Goal: Find specific page/section: Find specific page/section

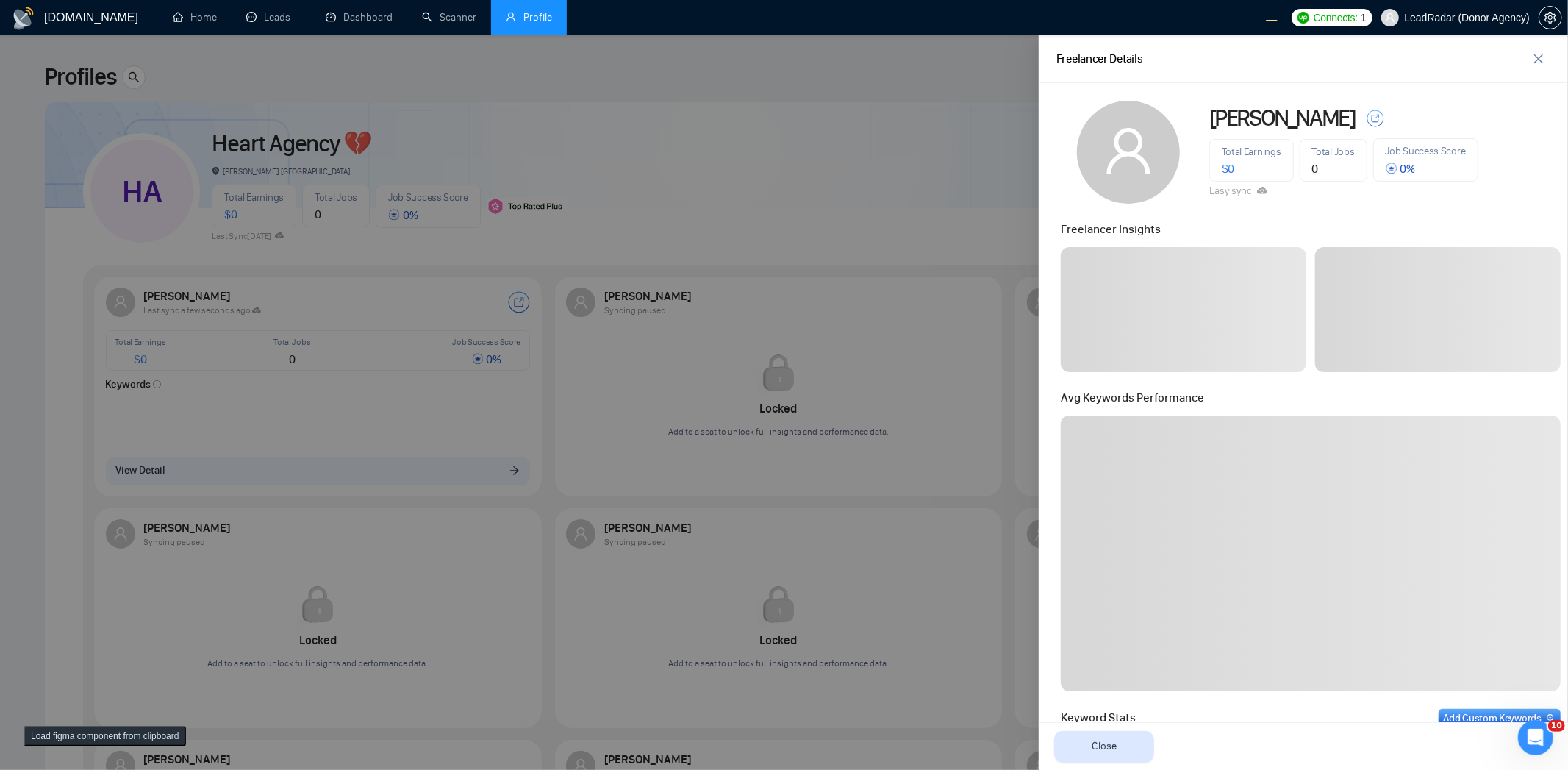
scroll to position [533, 0]
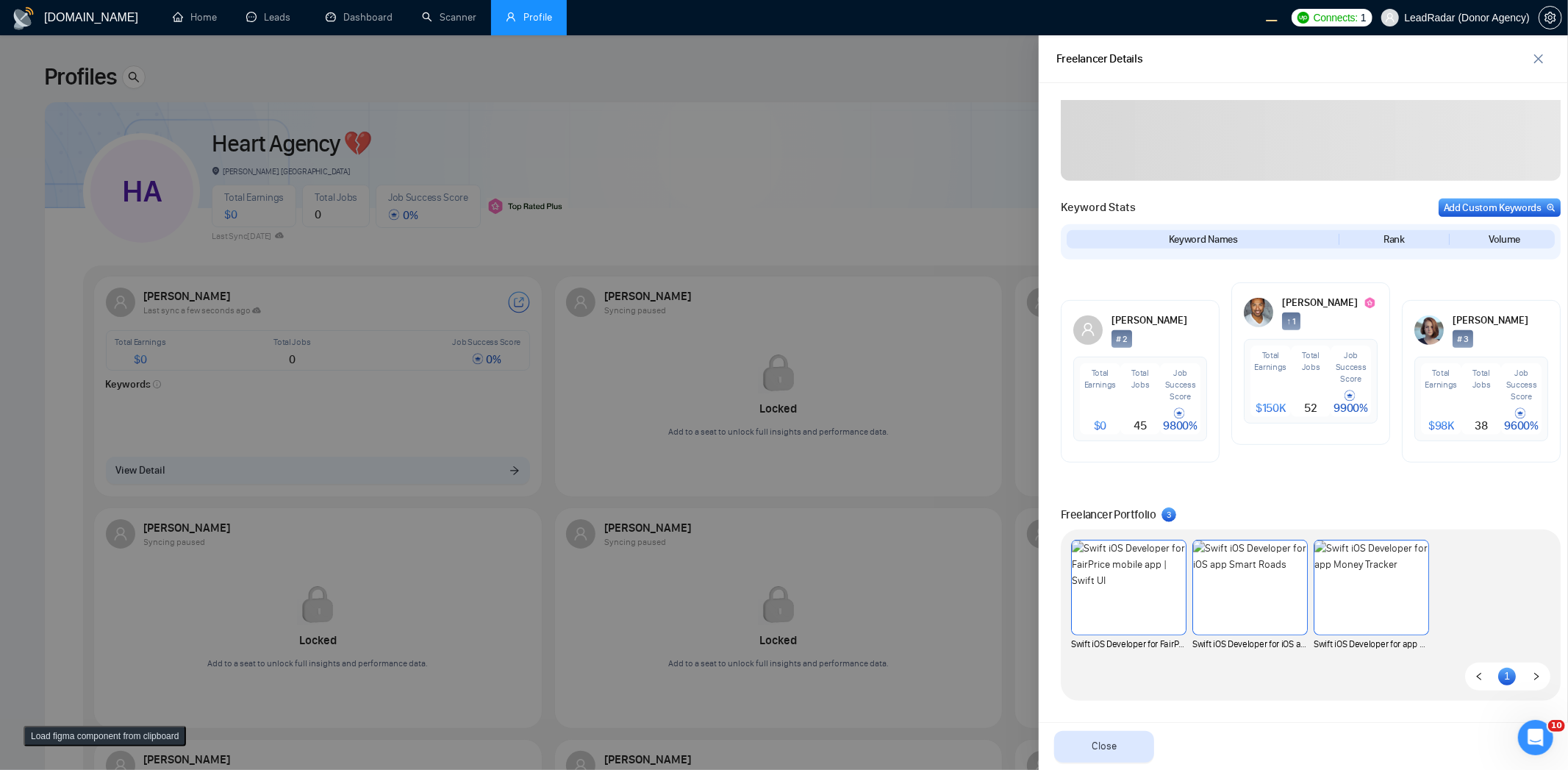
click at [935, 144] on div at bounding box center [784, 402] width 1568 height 735
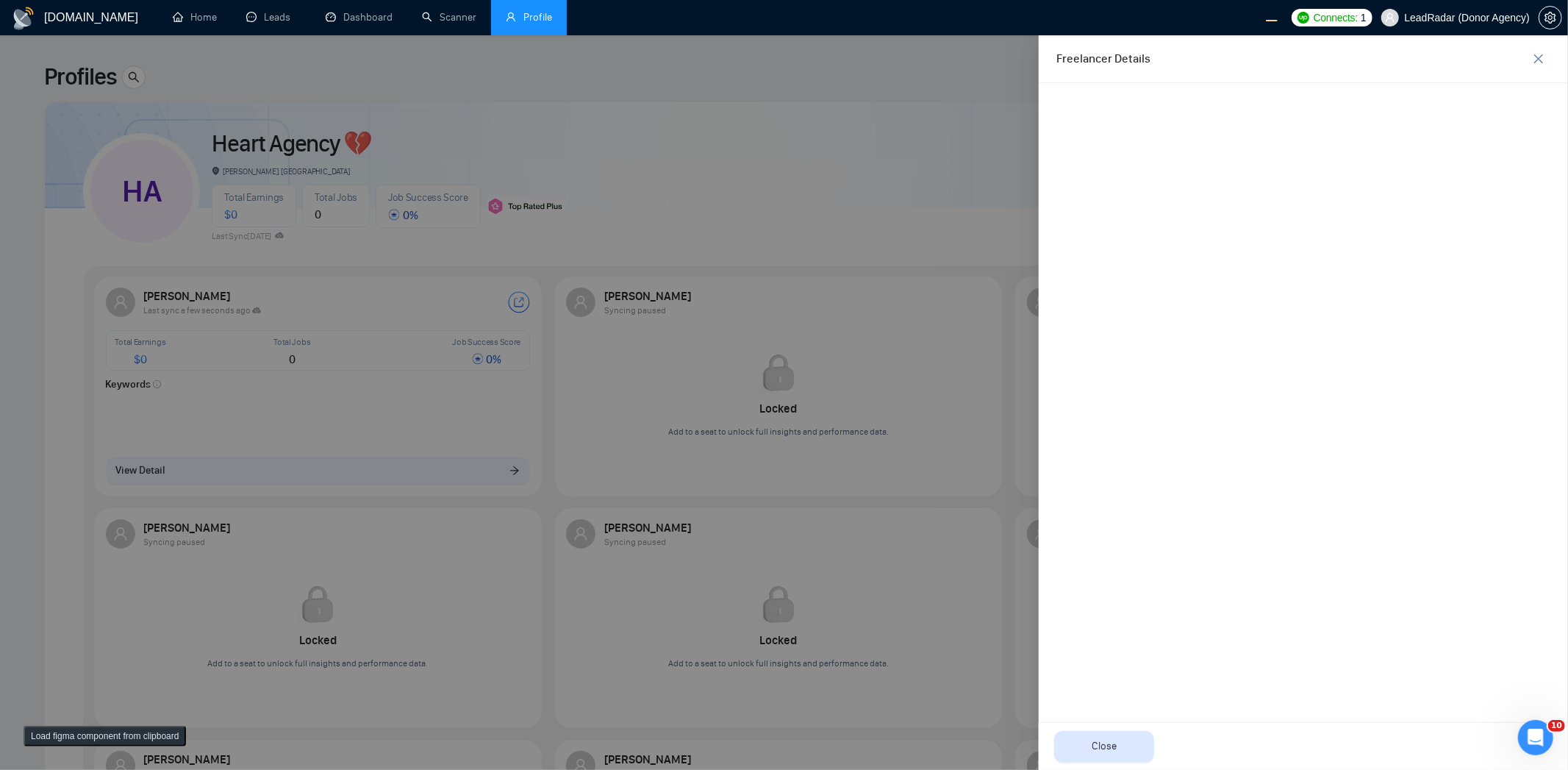
scroll to position [0, 0]
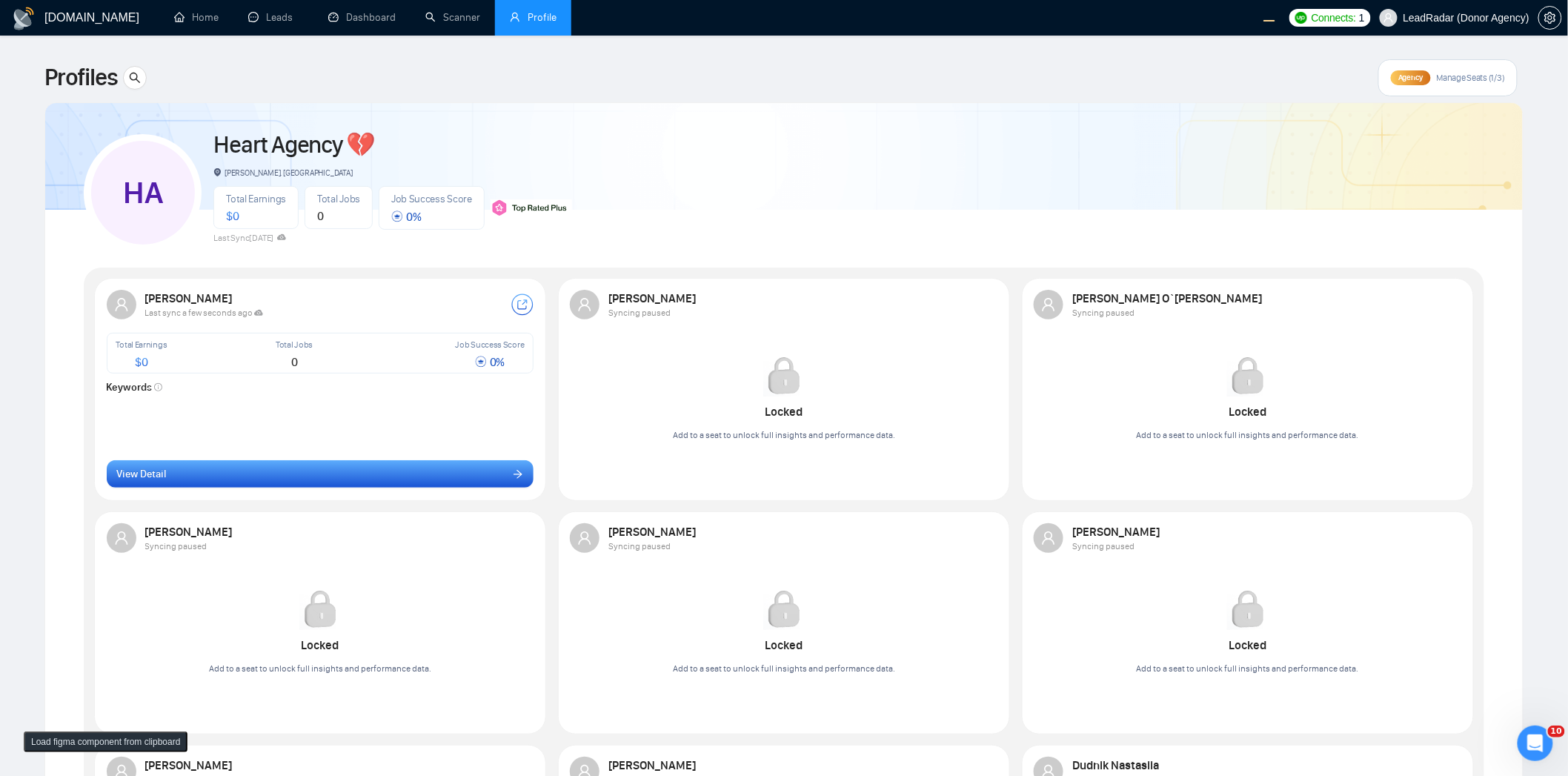
click at [457, 473] on button "View Detail" at bounding box center [320, 474] width 428 height 28
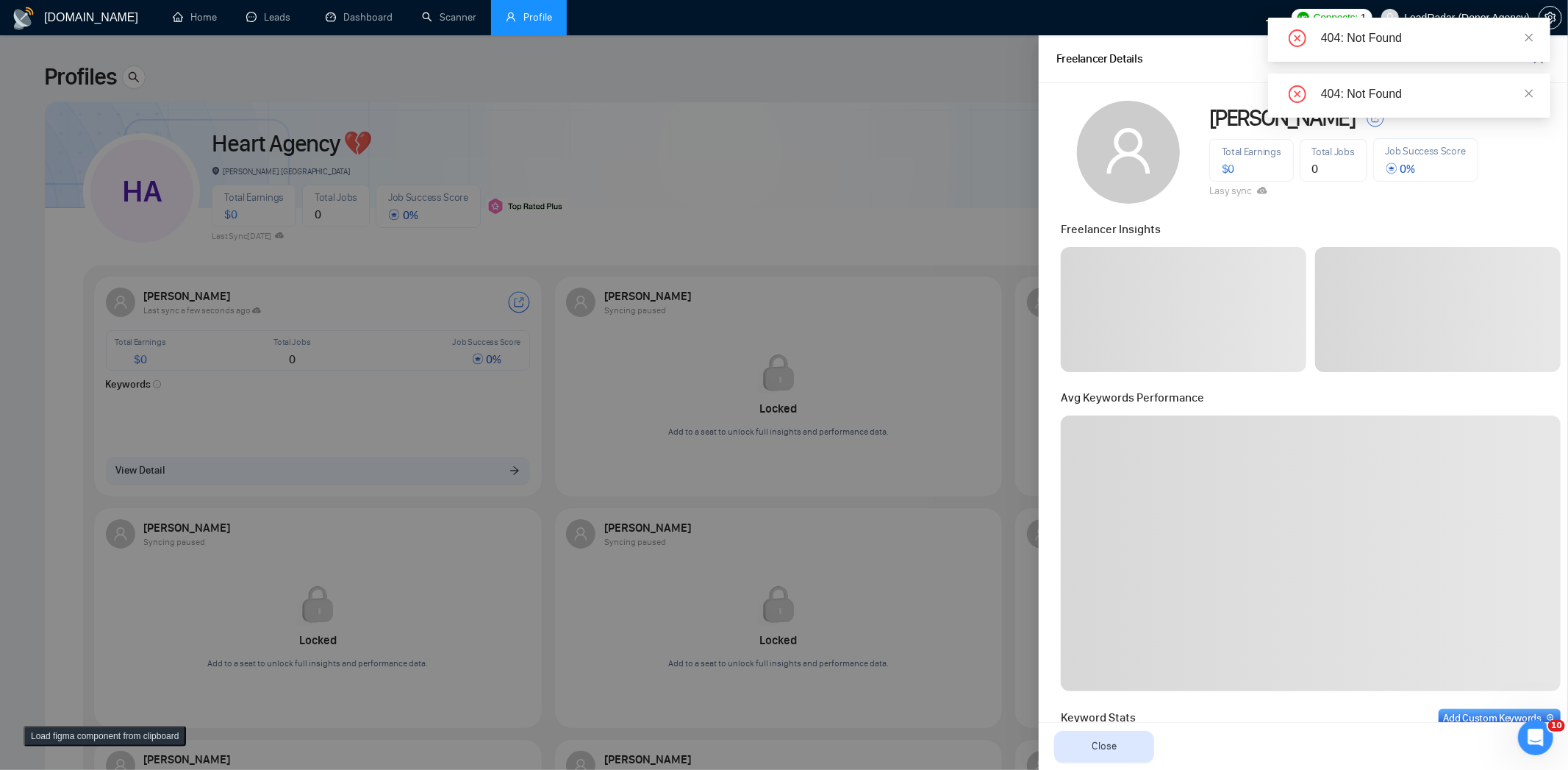
click at [706, 185] on div at bounding box center [784, 402] width 1568 height 735
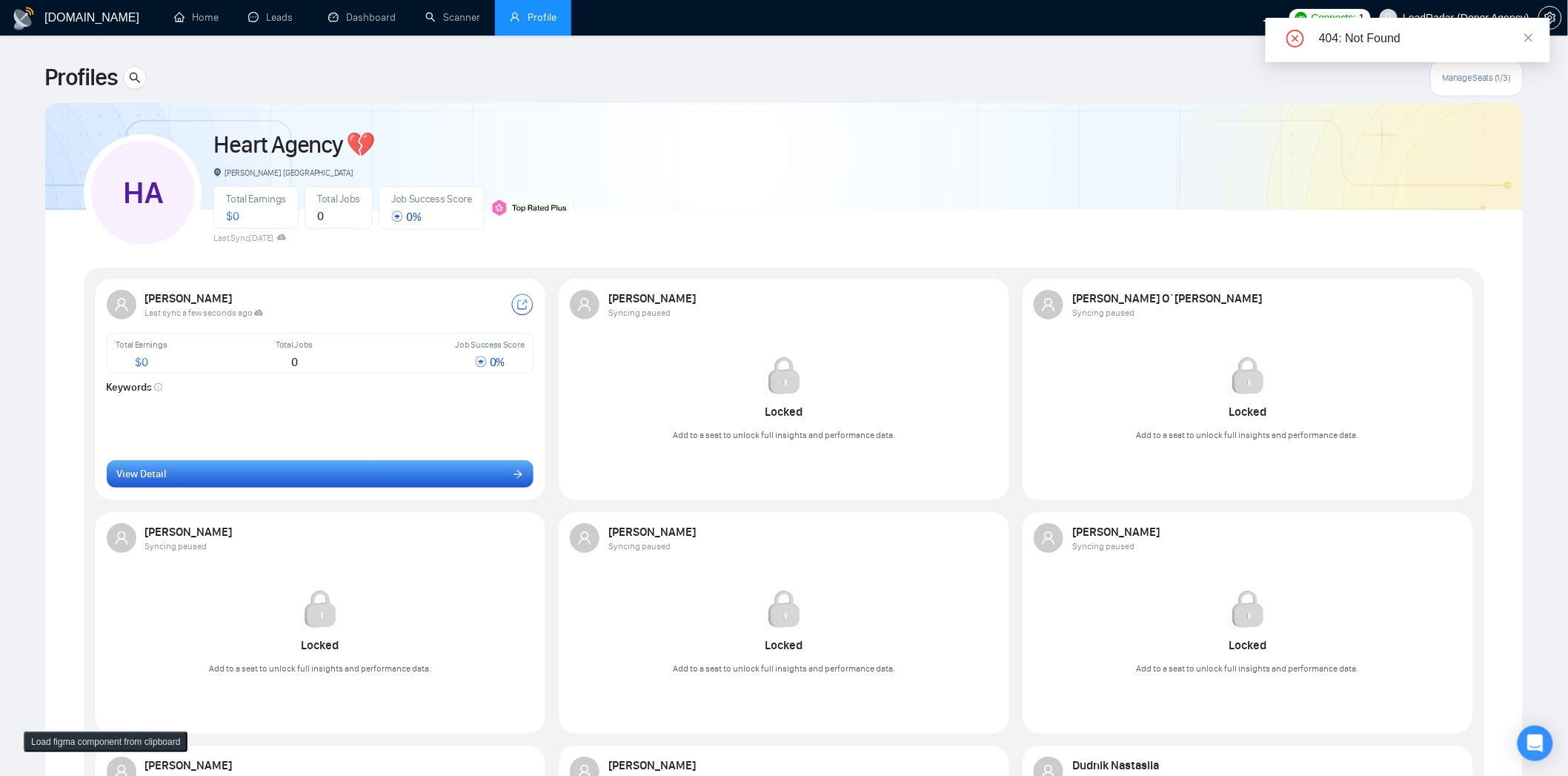
click at [310, 471] on button "View Detail" at bounding box center [320, 474] width 428 height 28
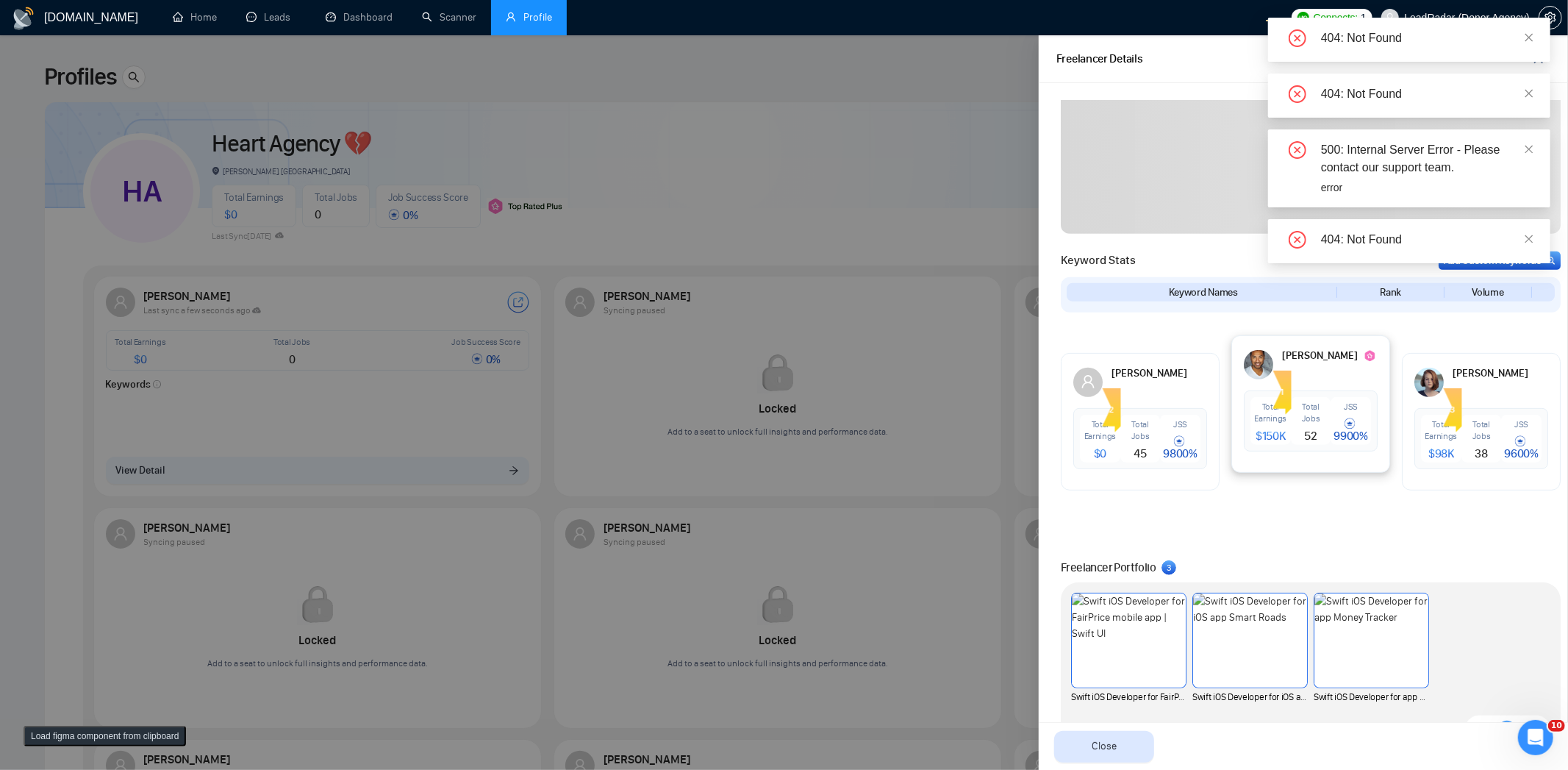
scroll to position [424, 0]
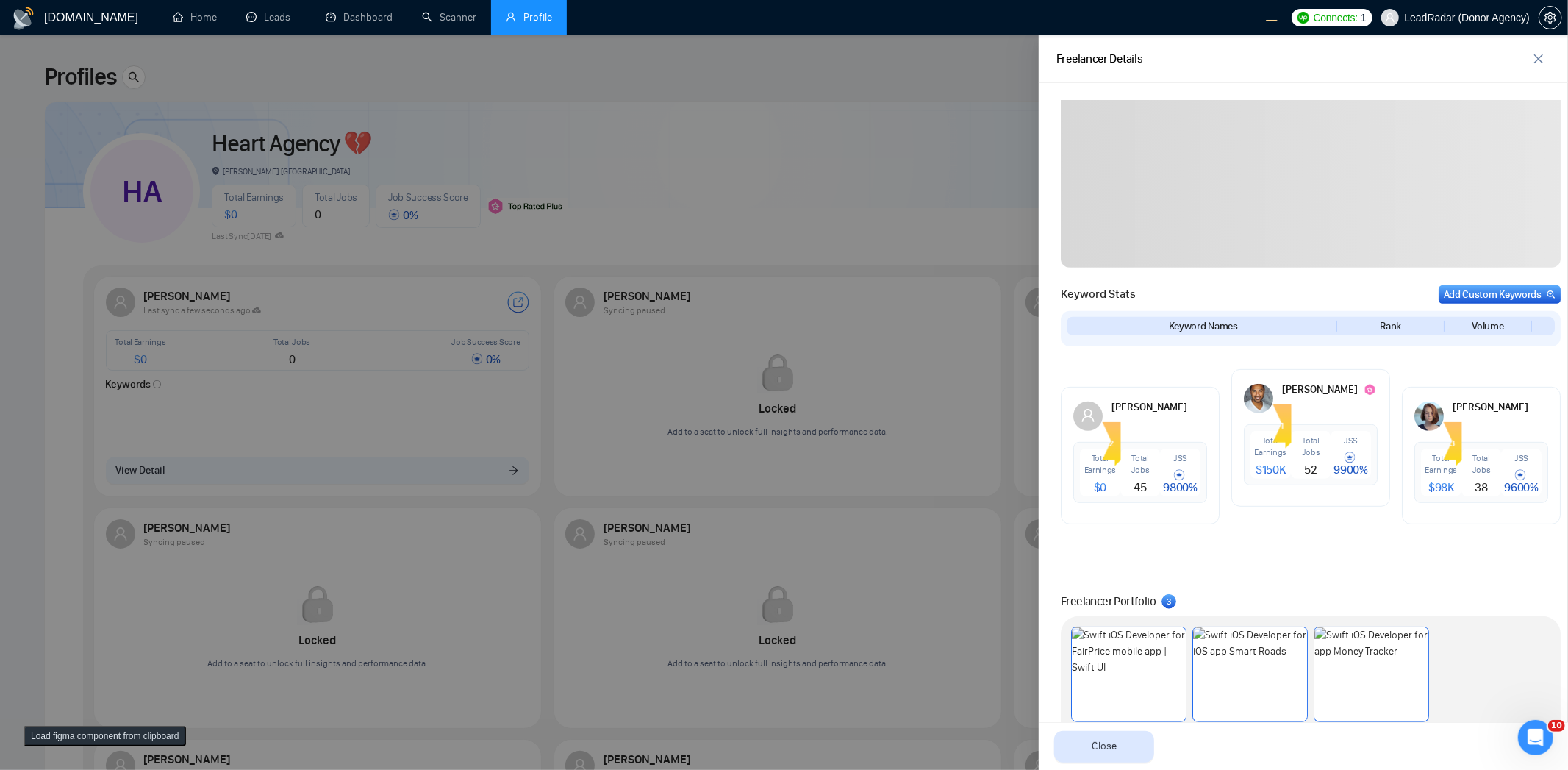
click at [59, 735] on button "Load figma component from clipboard" at bounding box center [105, 736] width 163 height 20
click at [74, 735] on button "Load figma component from clipboard" at bounding box center [105, 736] width 163 height 20
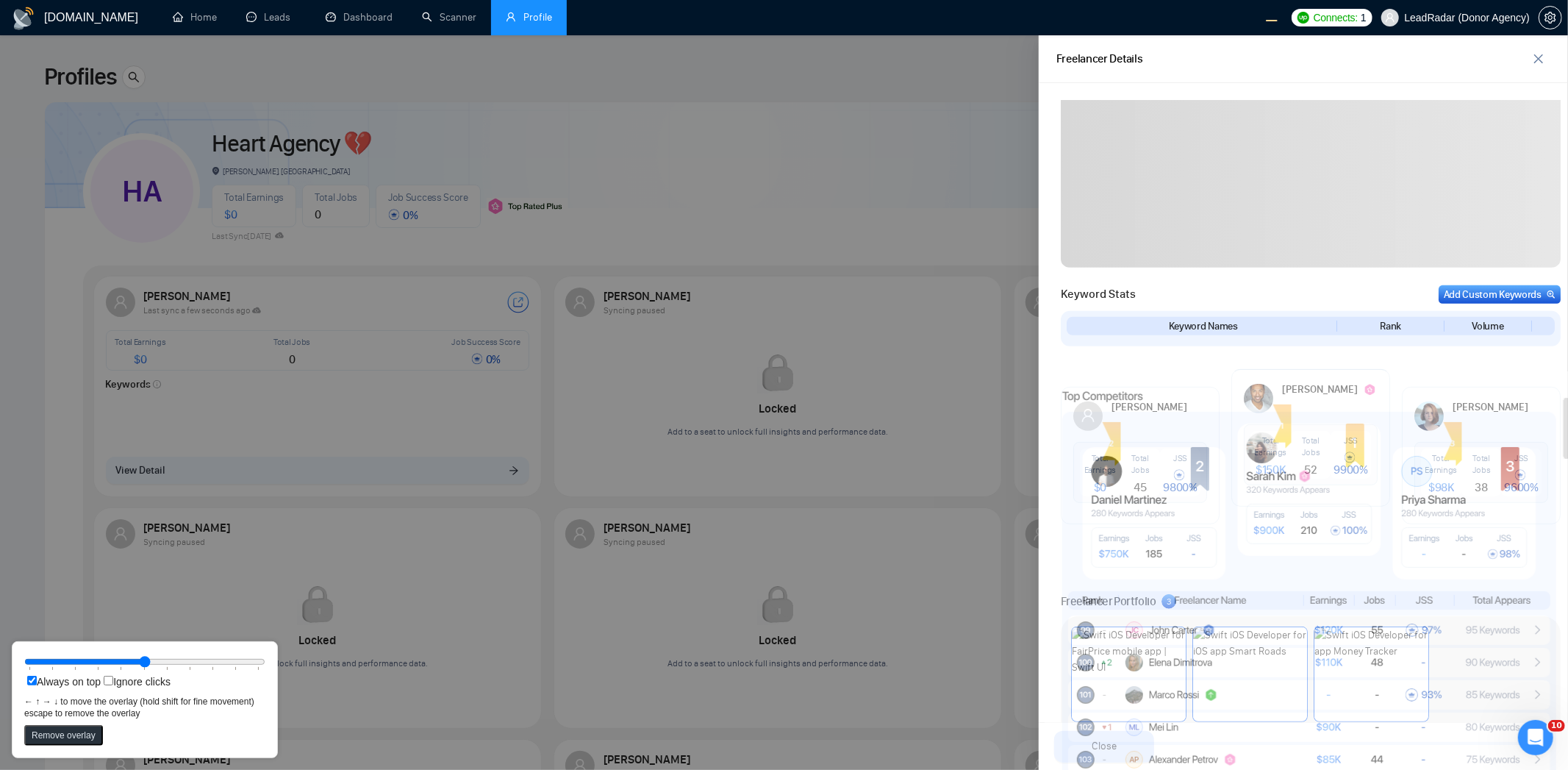
drag, startPoint x: 202, startPoint y: 363, endPoint x: 1219, endPoint y: 704, distance: 1072.6
click at [1218, 717] on rect at bounding box center [1309, 727] width 482 height 29
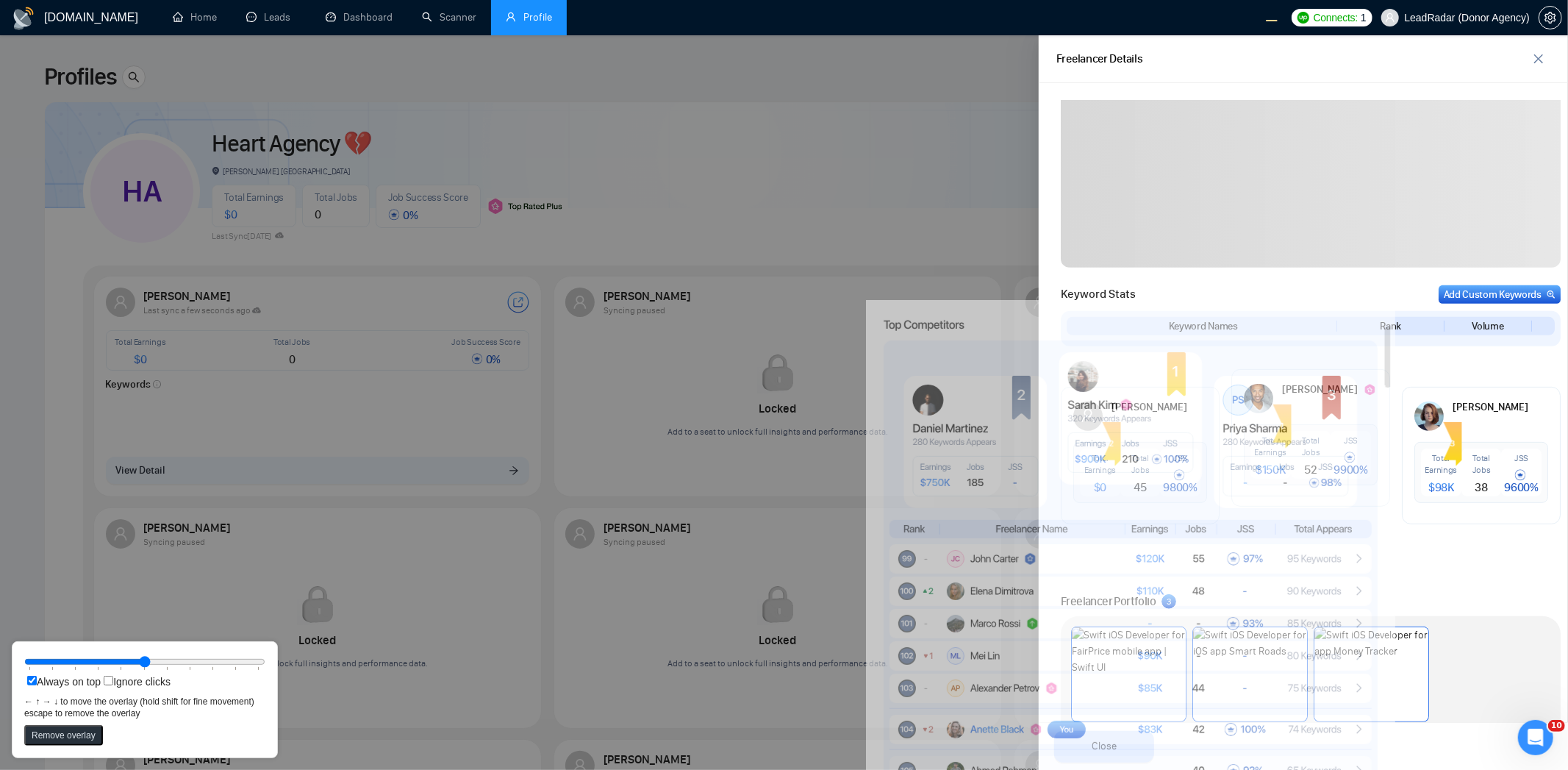
drag, startPoint x: 1280, startPoint y: 597, endPoint x: 1097, endPoint y: 537, distance: 192.6
click at [1097, 537] on rect at bounding box center [1130, 529] width 482 height 19
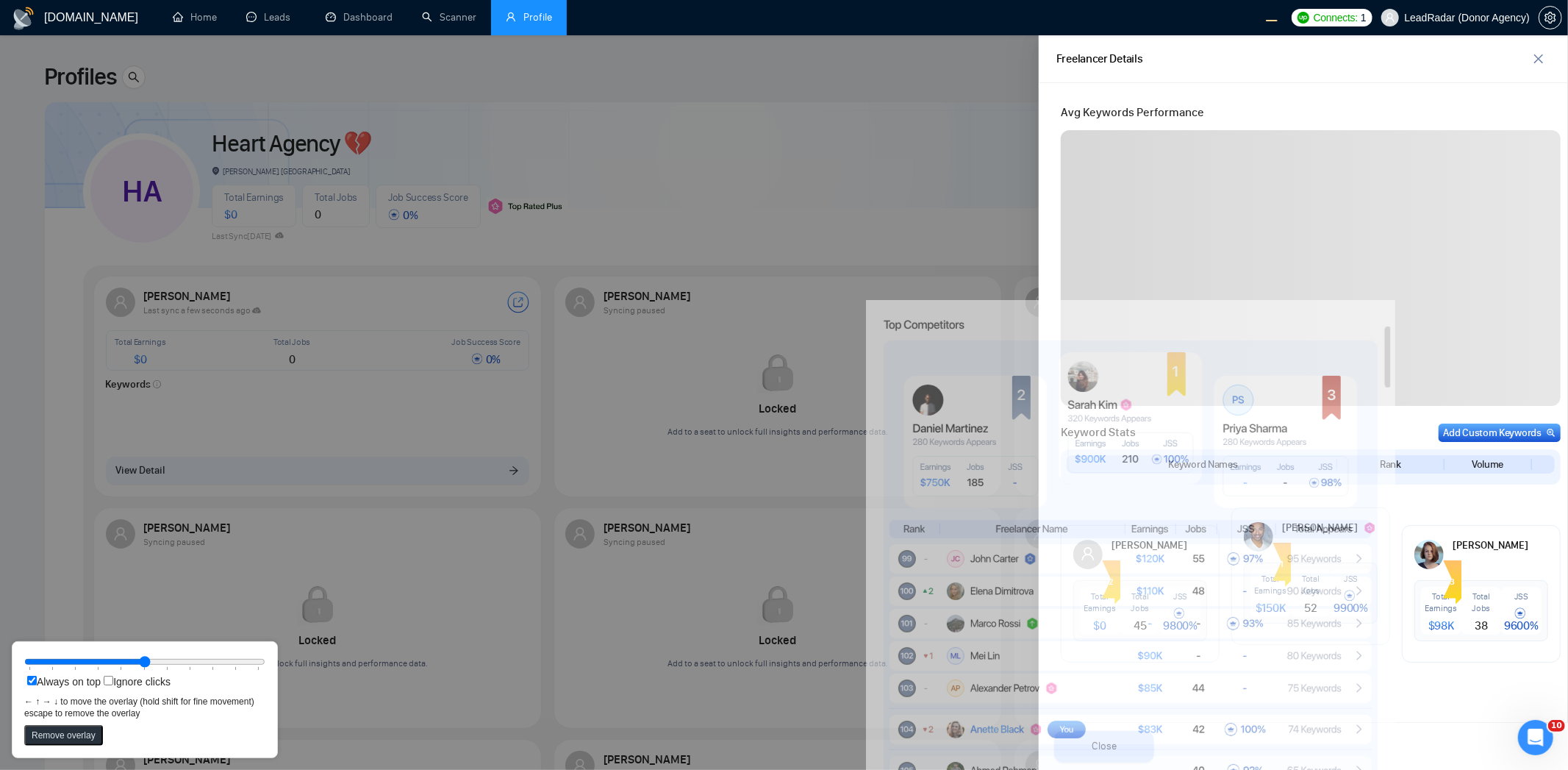
scroll to position [0, 0]
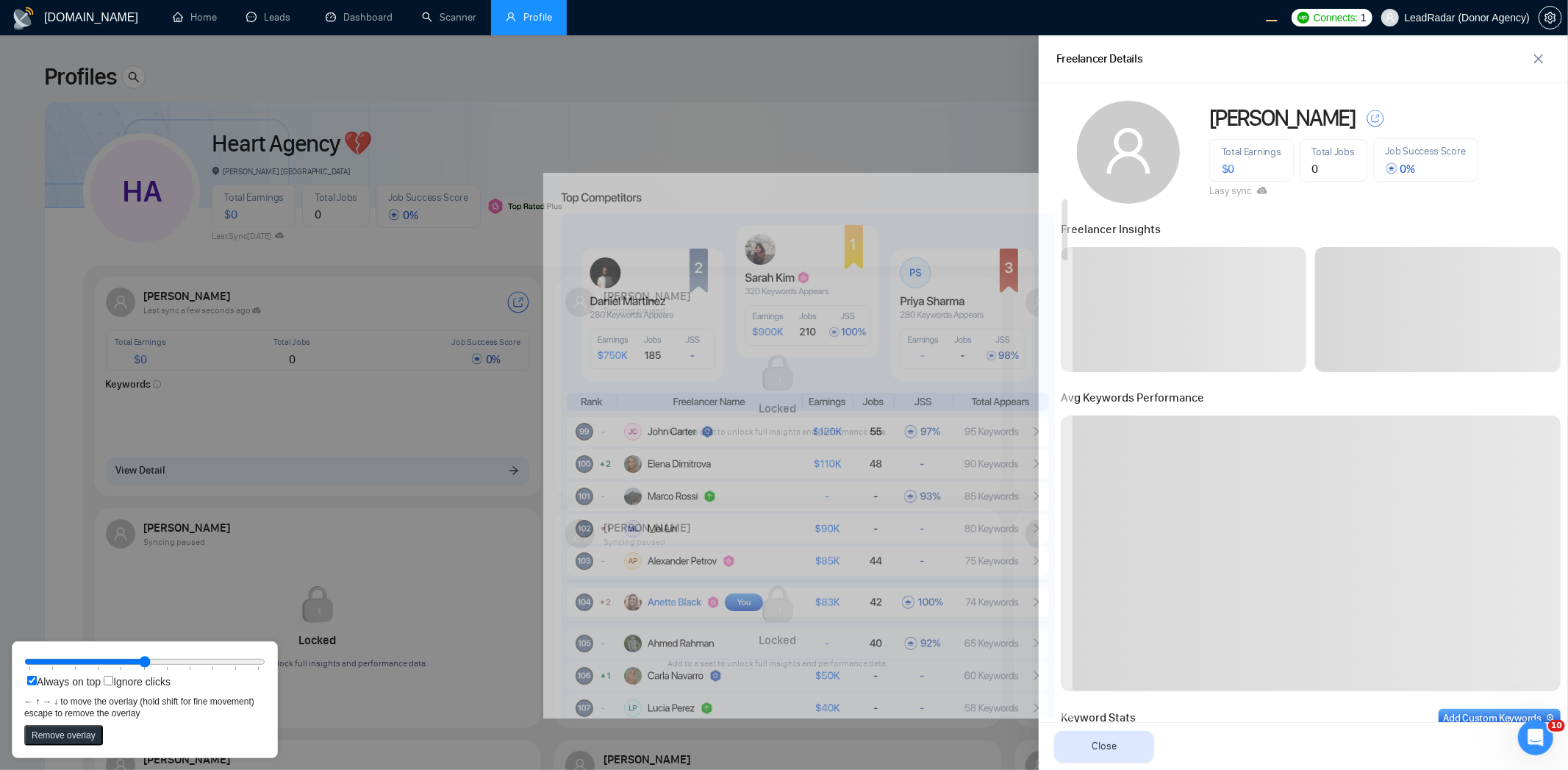
drag, startPoint x: 1205, startPoint y: 504, endPoint x: 648, endPoint y: 350, distance: 577.9
click at [627, 354] on rect at bounding box center [808, 503] width 494 height 581
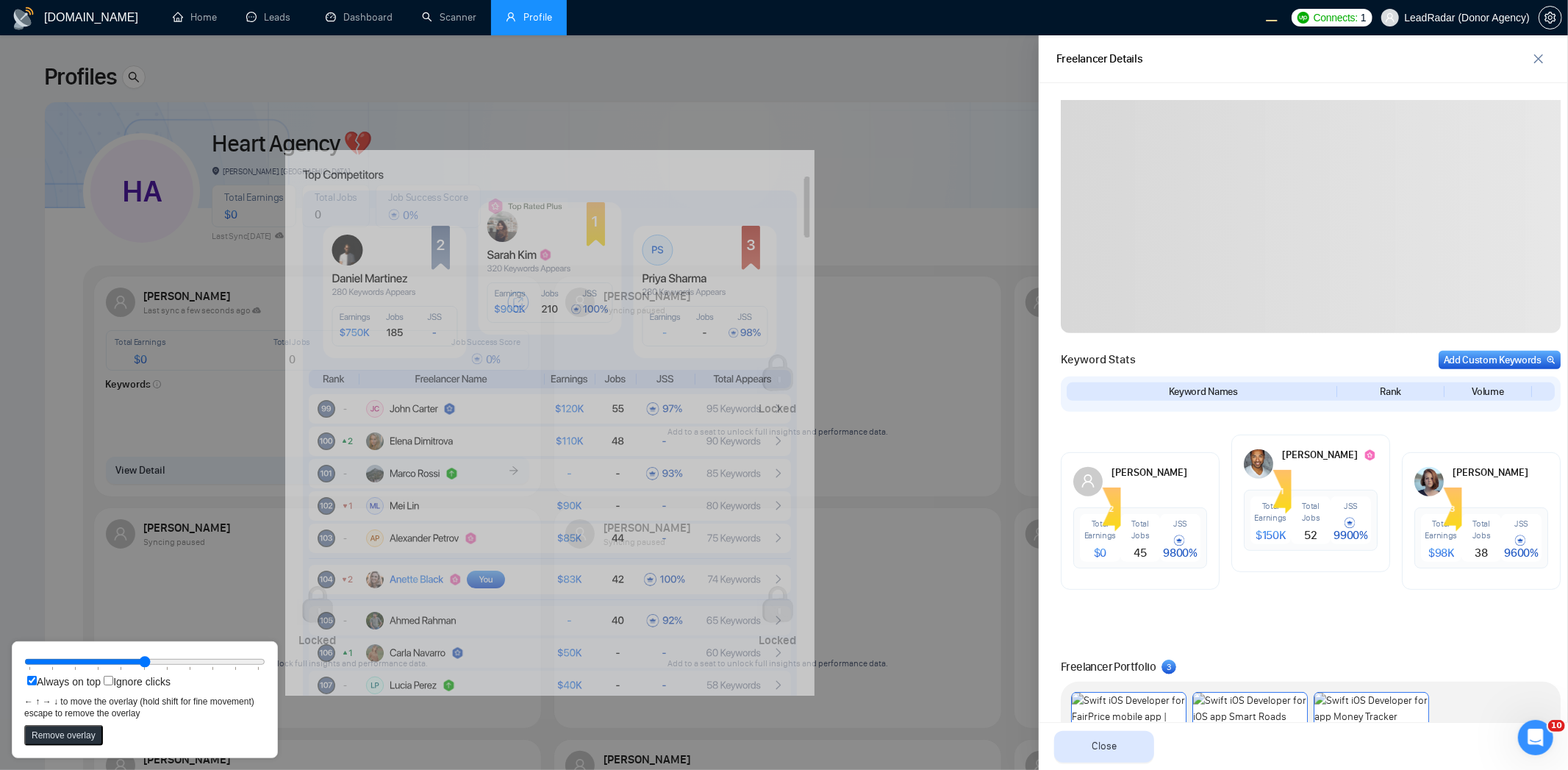
scroll to position [392, 0]
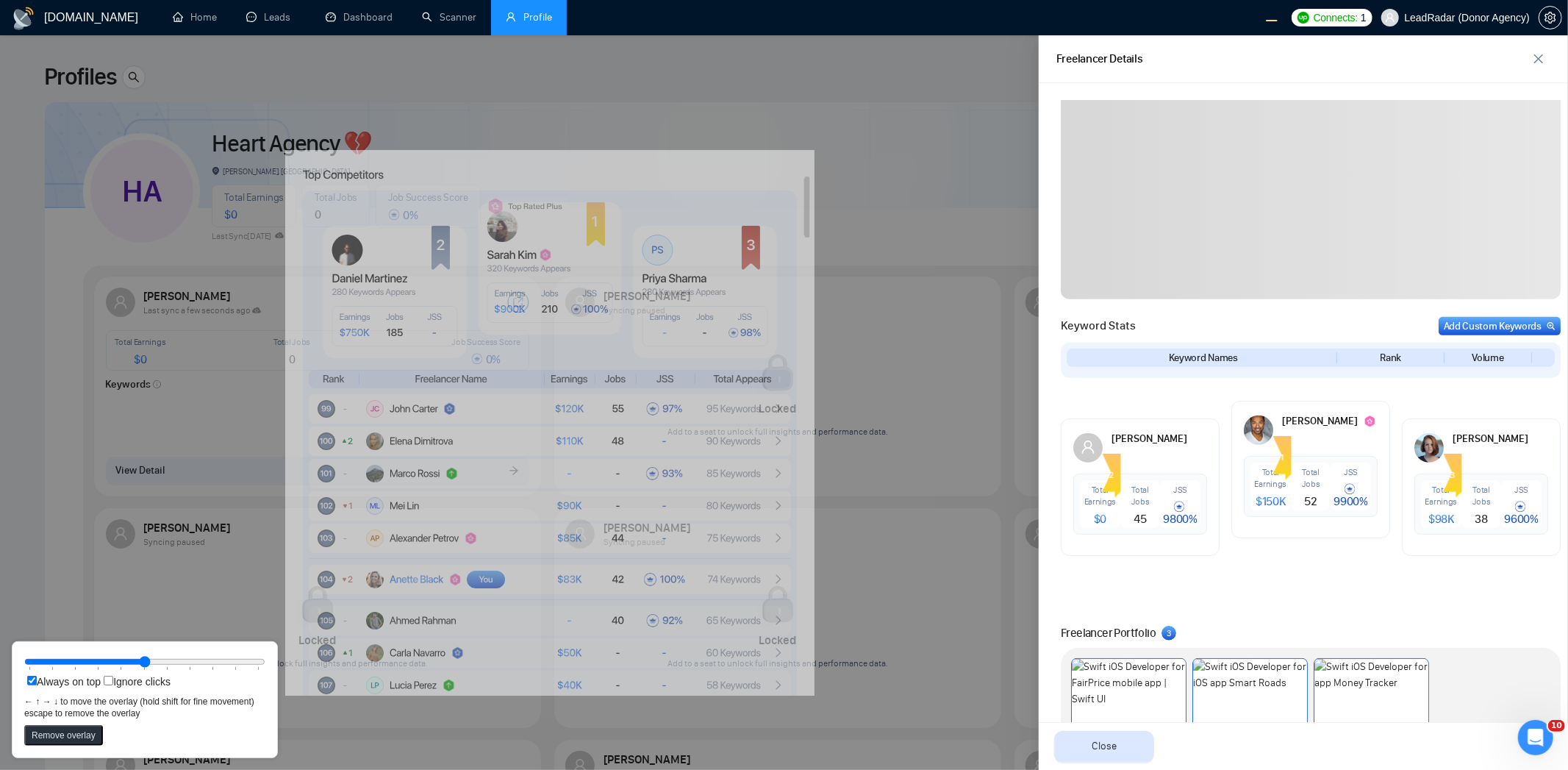
click at [915, 215] on div at bounding box center [784, 402] width 1568 height 735
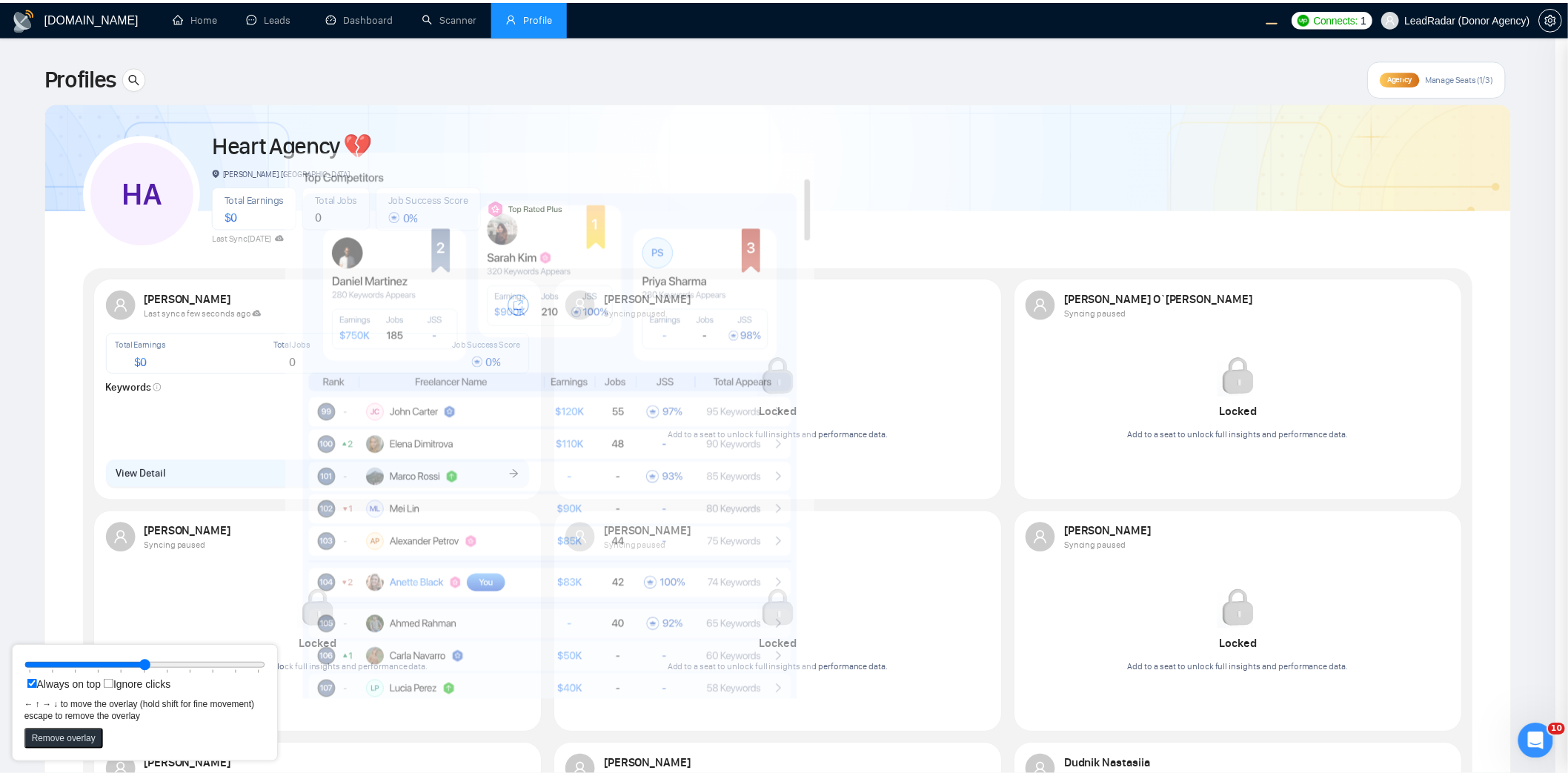
scroll to position [0, 0]
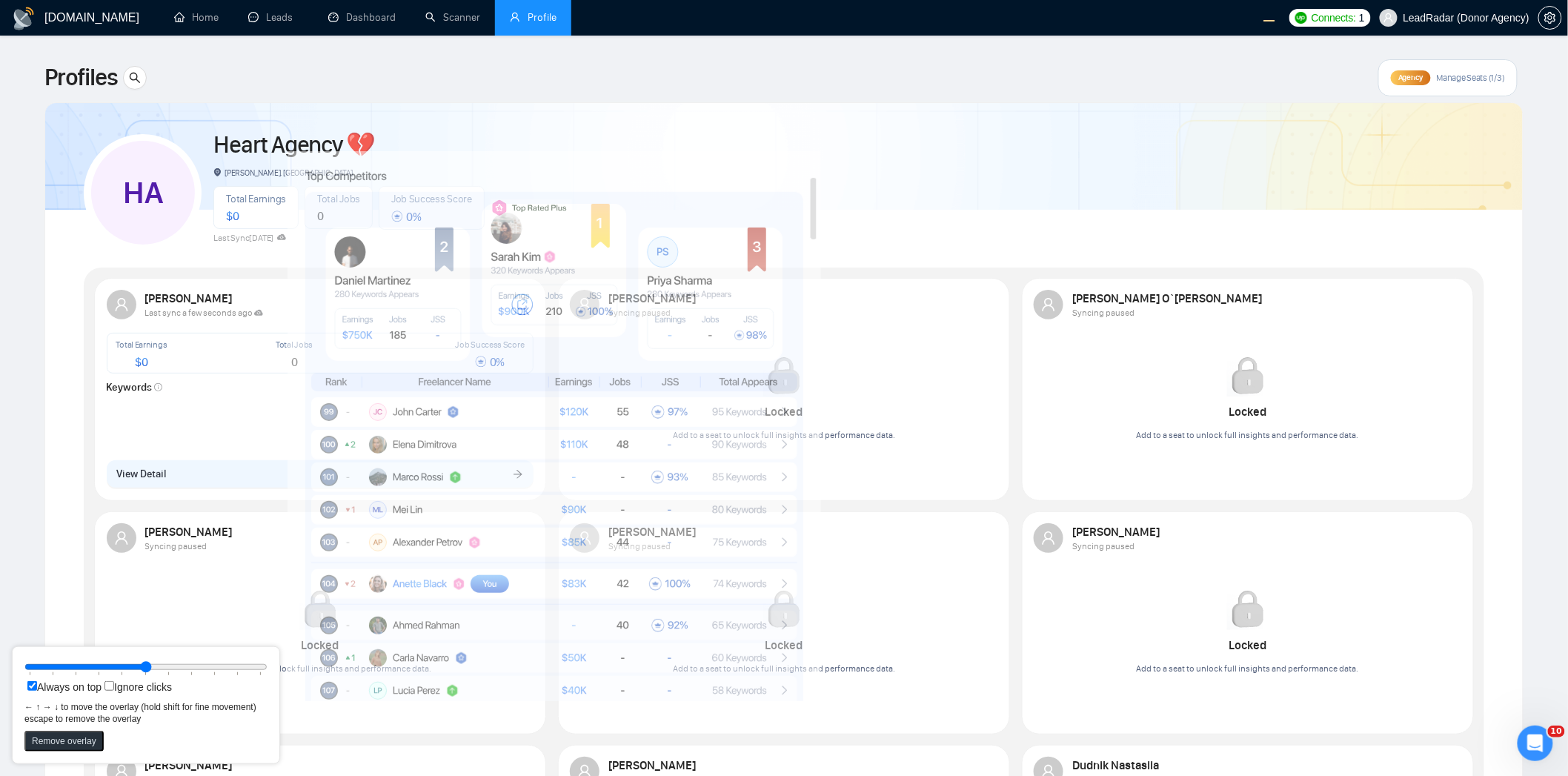
click at [938, 141] on div "HA Heart Agency 💔 Boardman, United States Total Earnings $ 0 Total Jobs 0 Job S…" at bounding box center [783, 186] width 1400 height 131
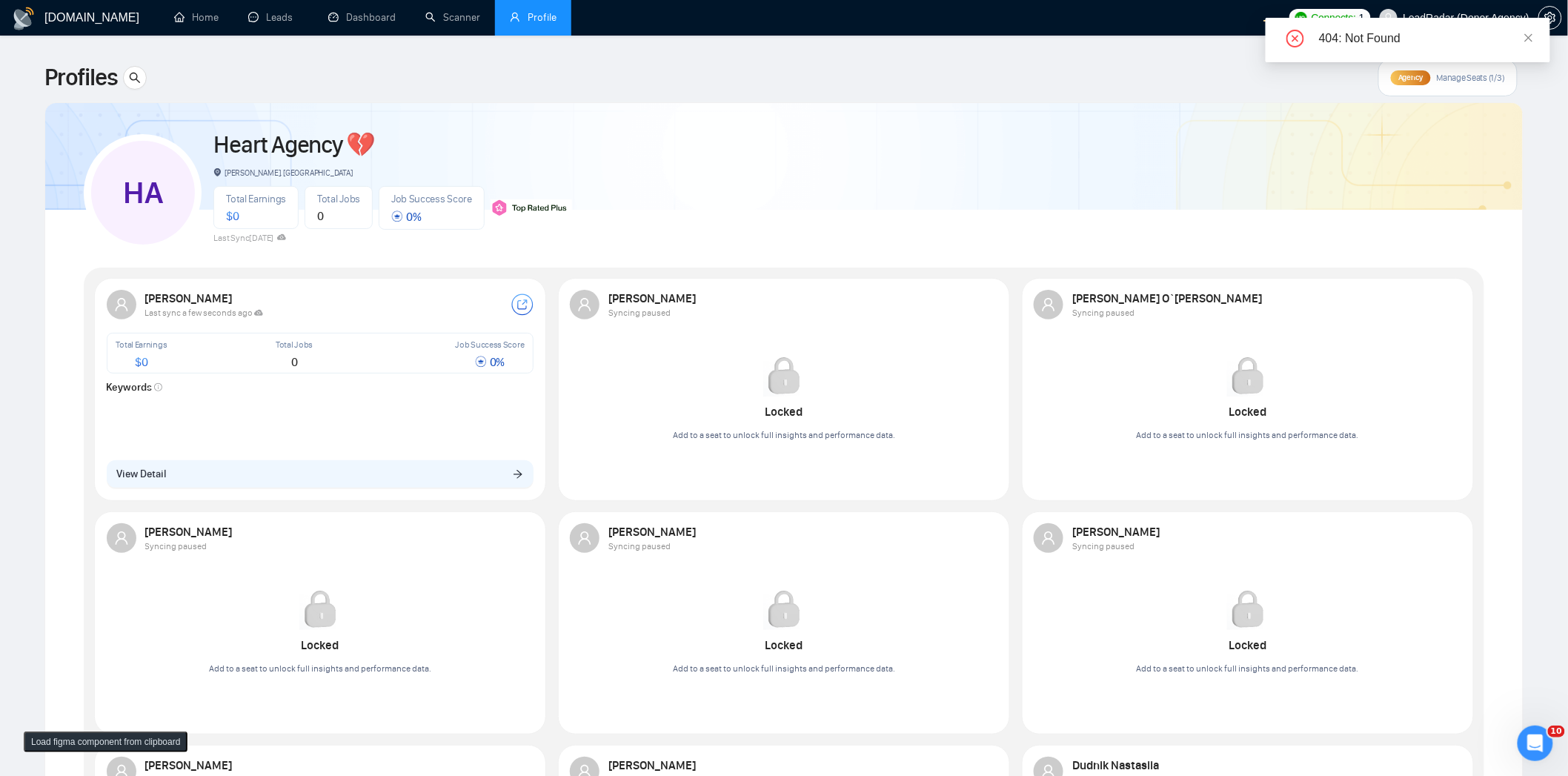
click at [1520, 39] on div "404: Not Found" at bounding box center [1425, 39] width 213 height 18
click at [1529, 34] on icon "close" at bounding box center [1528, 38] width 11 height 11
click at [1468, 18] on span "LeadRadar (Donor Agency)" at bounding box center [1466, 18] width 126 height 0
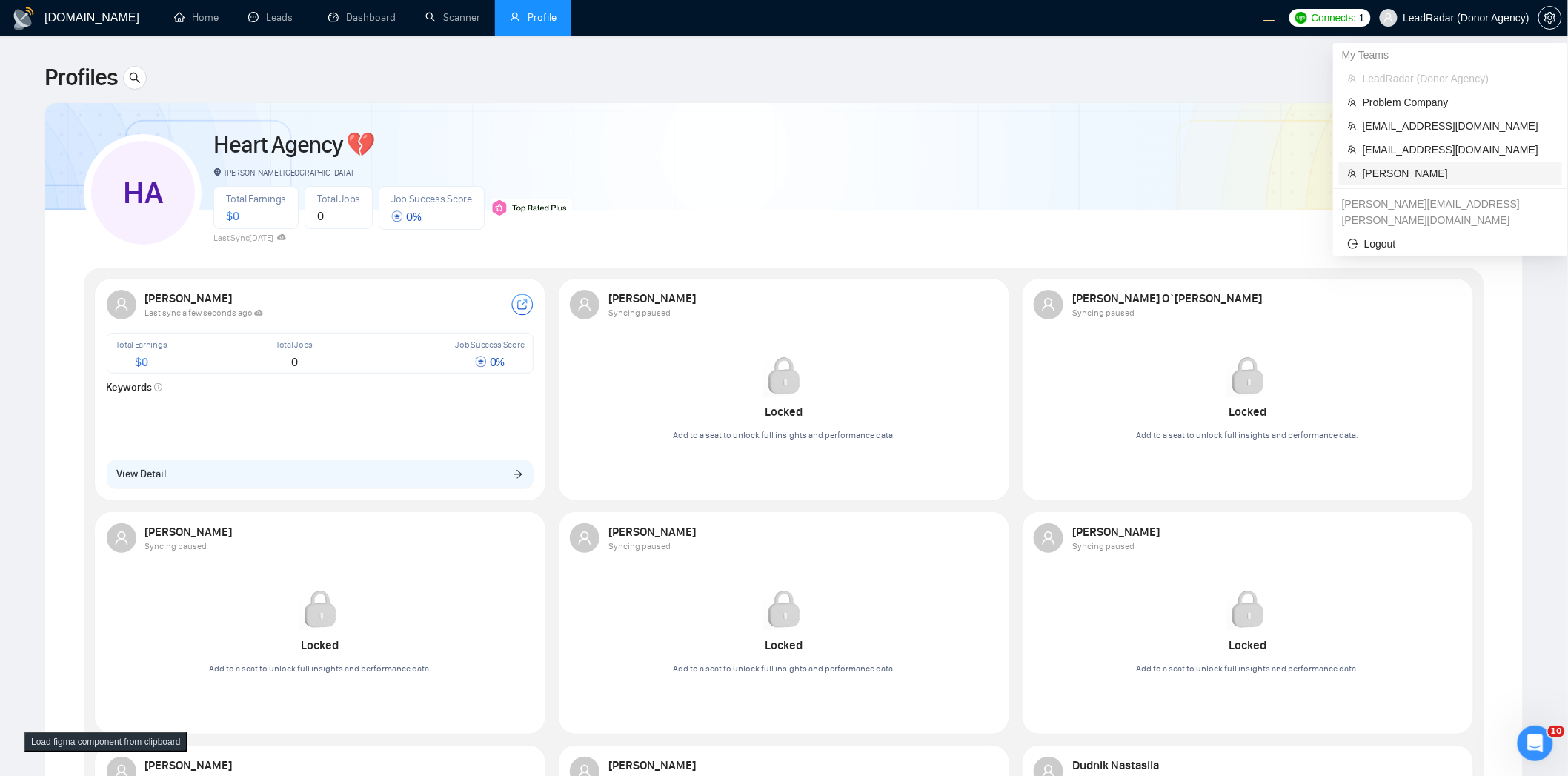
click at [1425, 168] on span "[PERSON_NAME]" at bounding box center [1457, 174] width 190 height 16
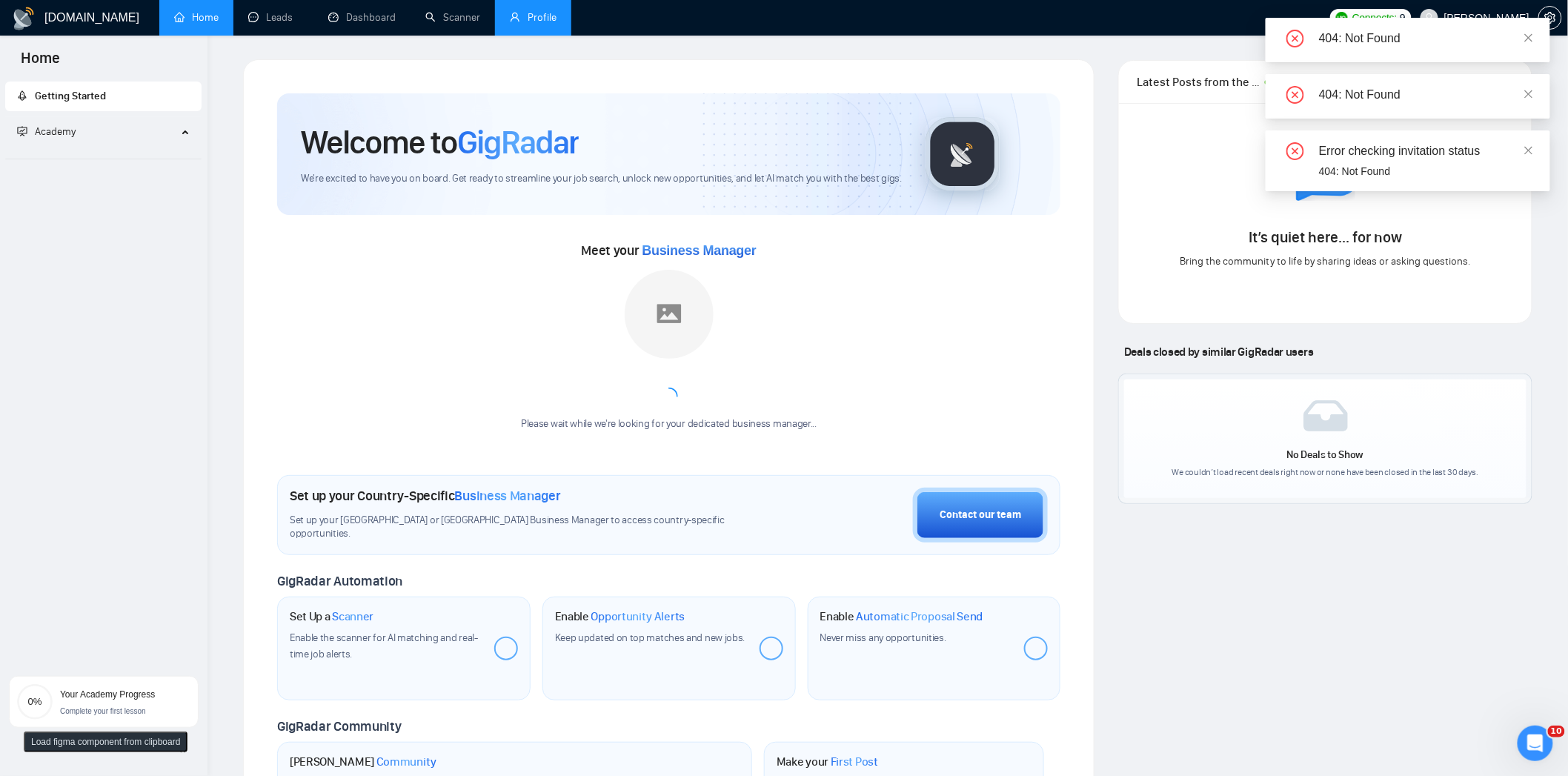
click at [510, 16] on link "Profile" at bounding box center [532, 17] width 47 height 12
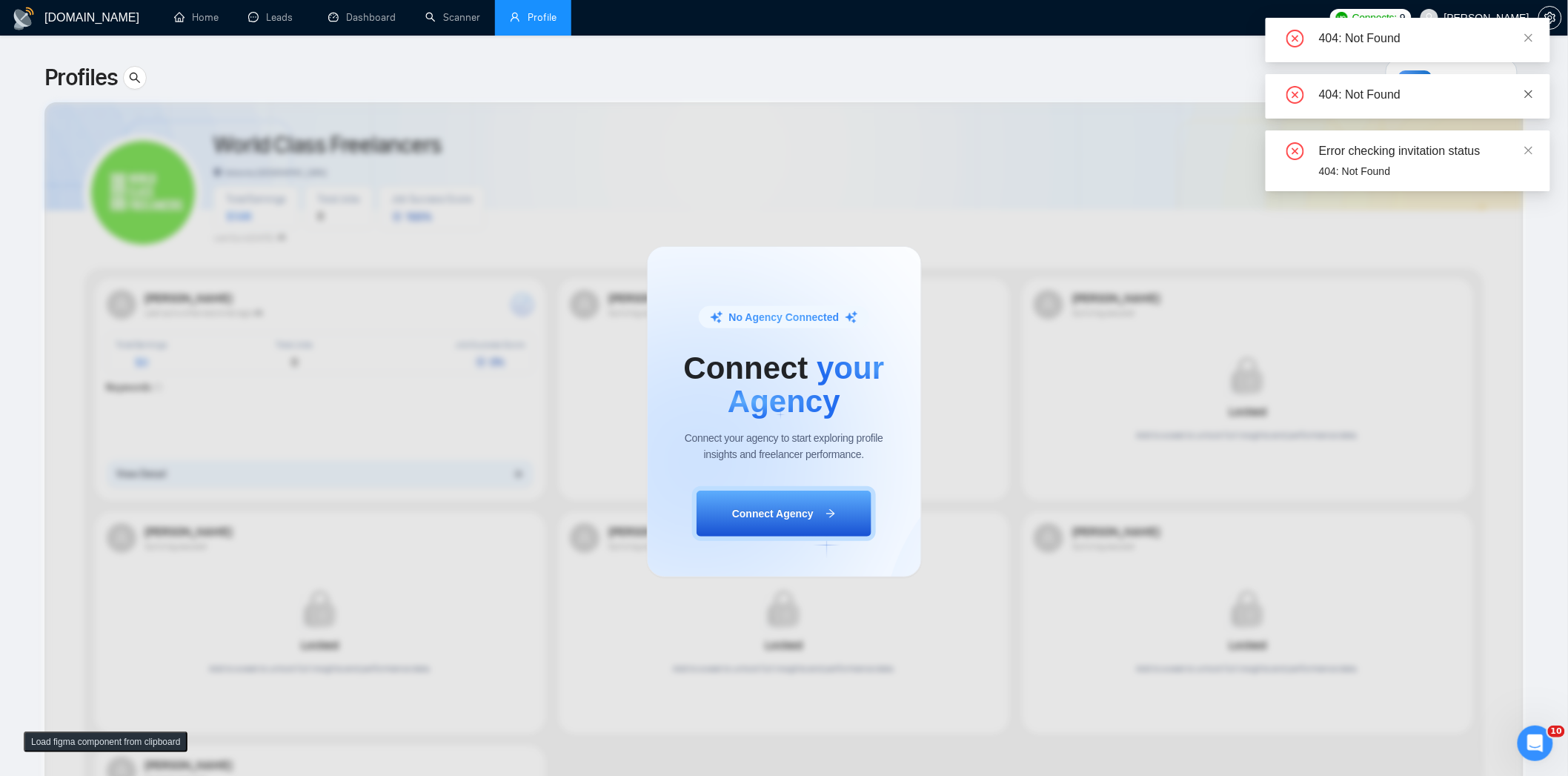
click at [1523, 99] on link at bounding box center [1528, 94] width 11 height 16
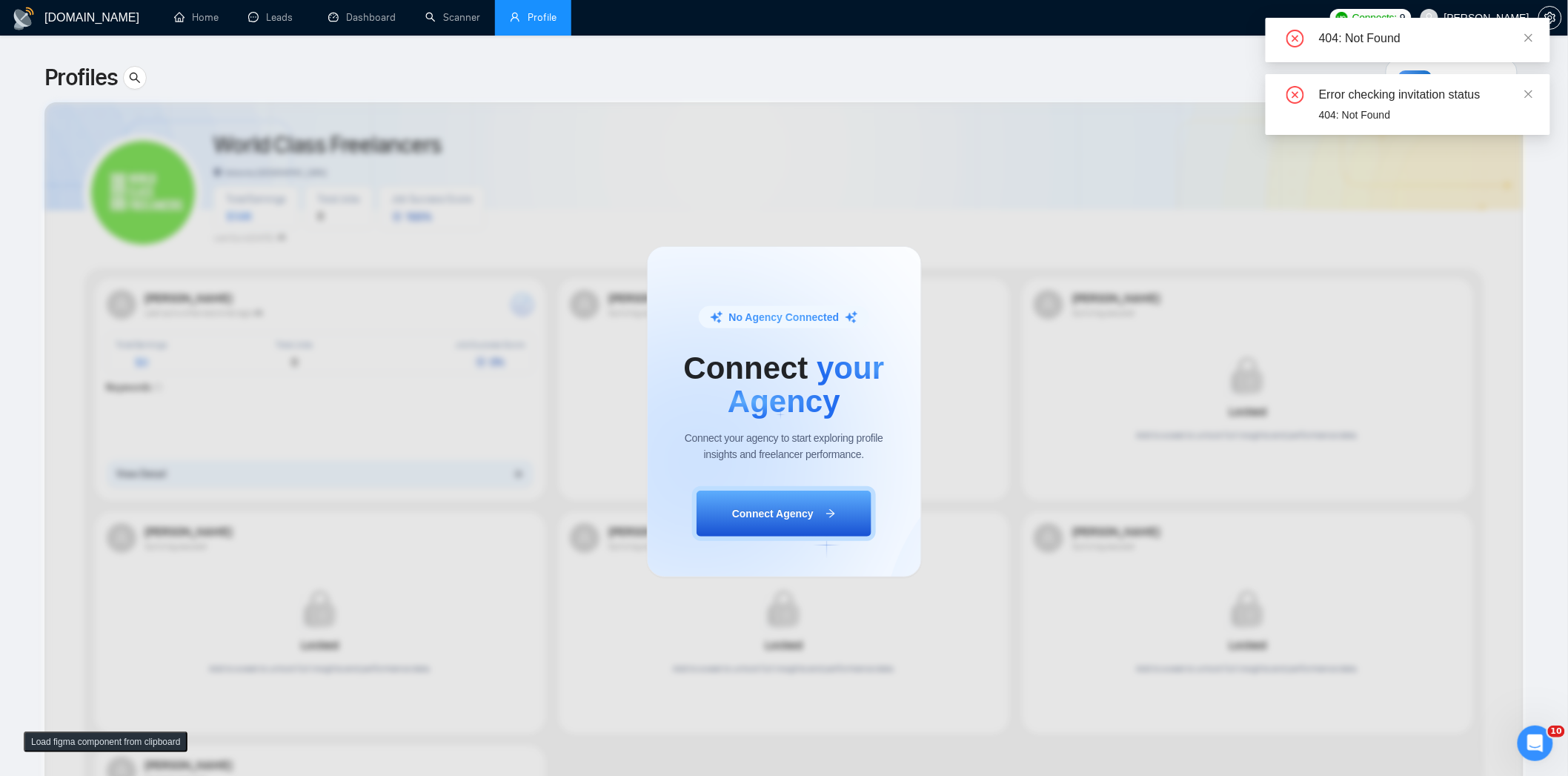
click at [1531, 91] on div "Error checking invitation status 404: Not Found" at bounding box center [1407, 104] width 284 height 61
click at [1528, 44] on link at bounding box center [1528, 38] width 11 height 16
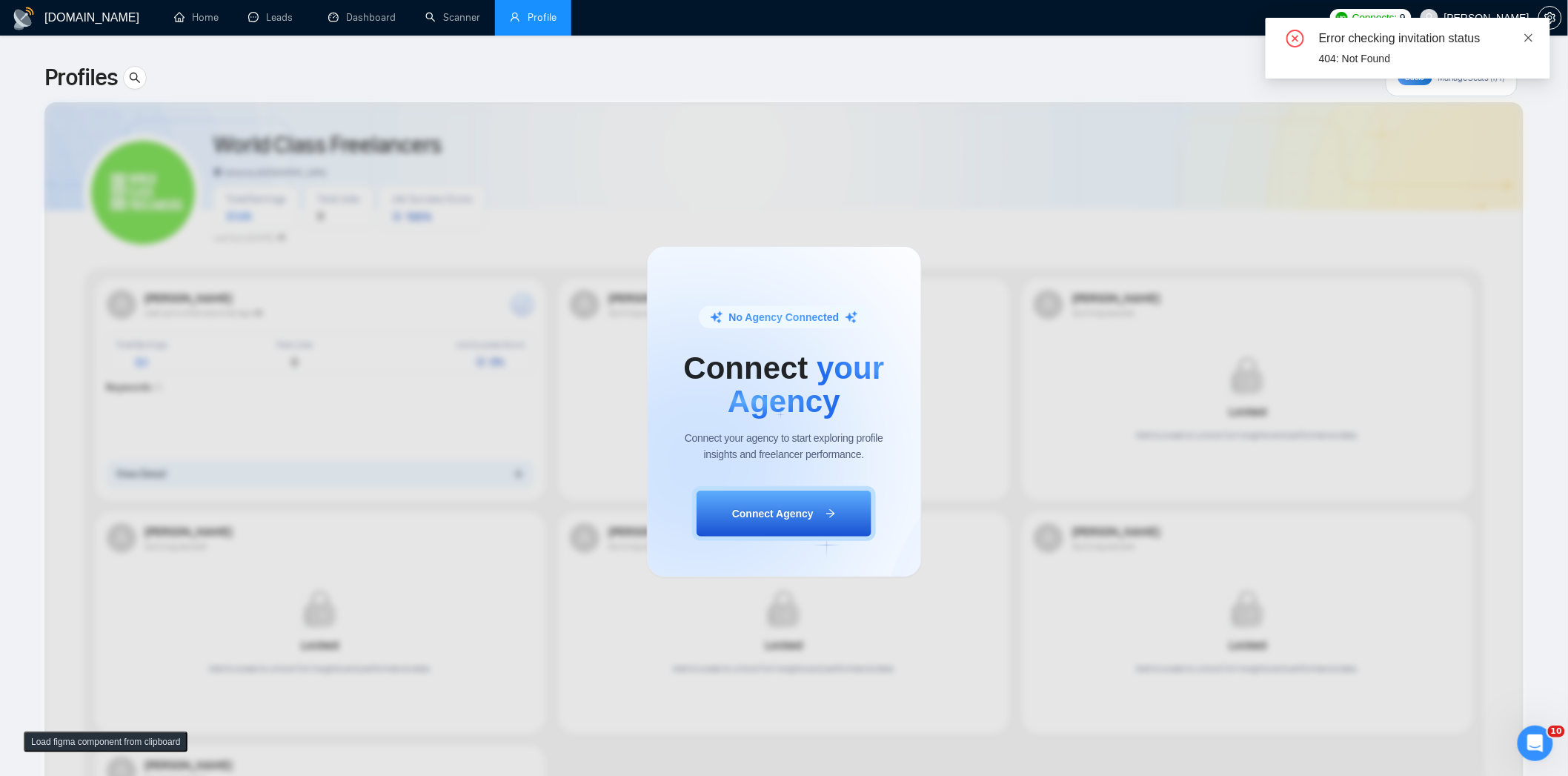
click at [1529, 35] on icon "close" at bounding box center [1529, 38] width 8 height 8
click at [1526, 34] on icon "close" at bounding box center [1529, 38] width 8 height 8
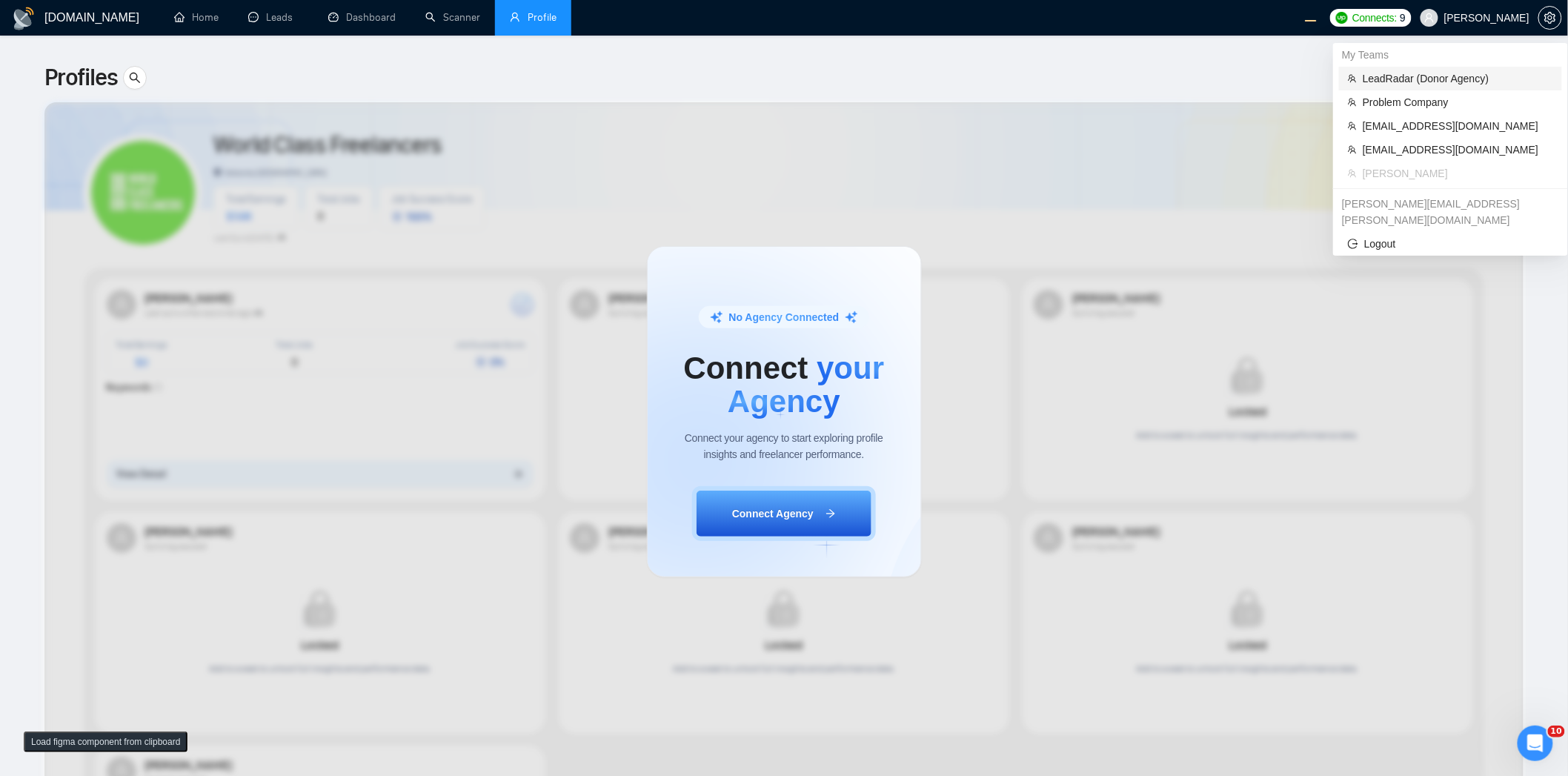
click at [1478, 81] on span "LeadRadar (Donor Agency)" at bounding box center [1457, 79] width 190 height 16
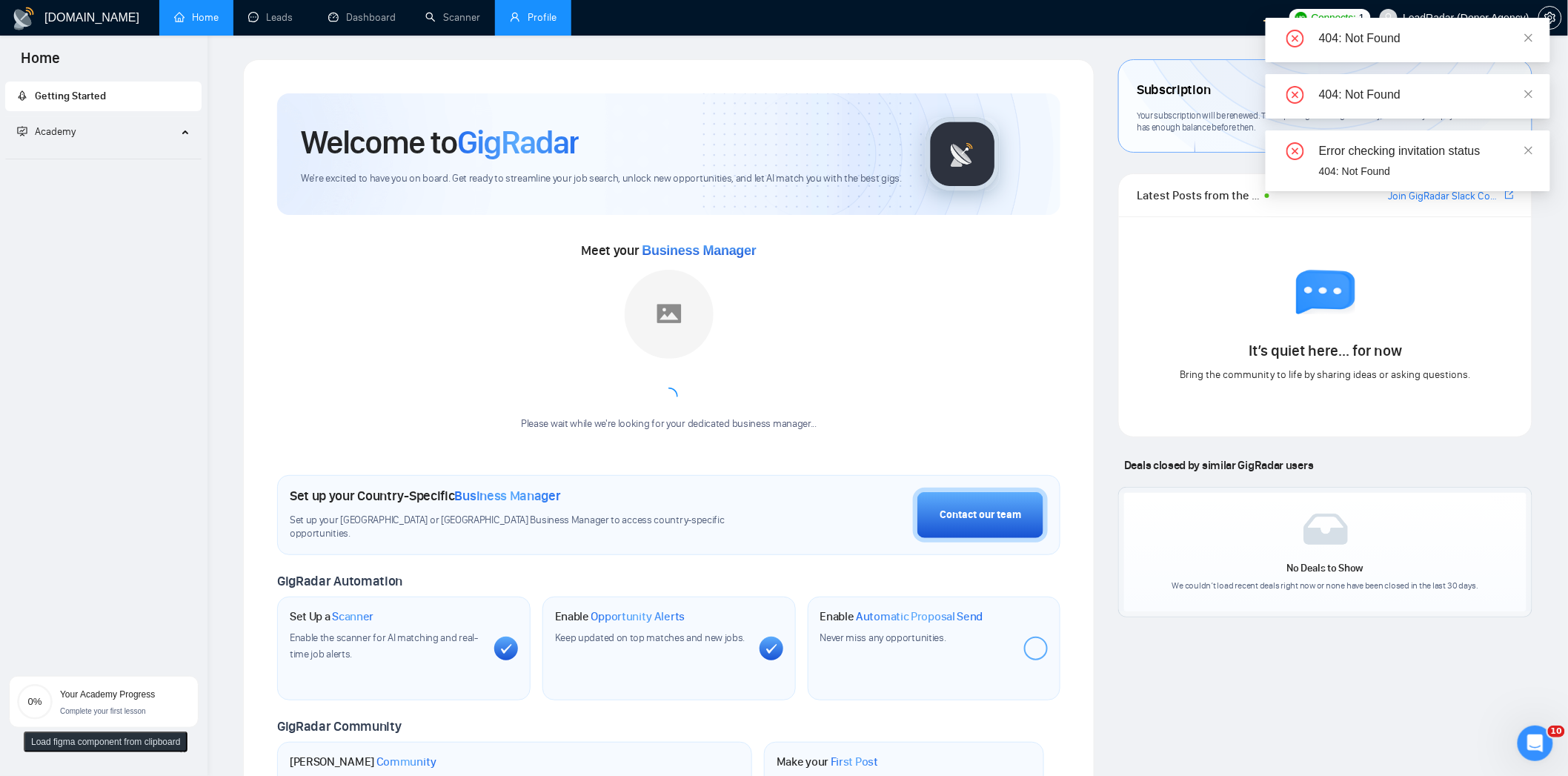
click at [548, 24] on link "Profile" at bounding box center [532, 17] width 47 height 12
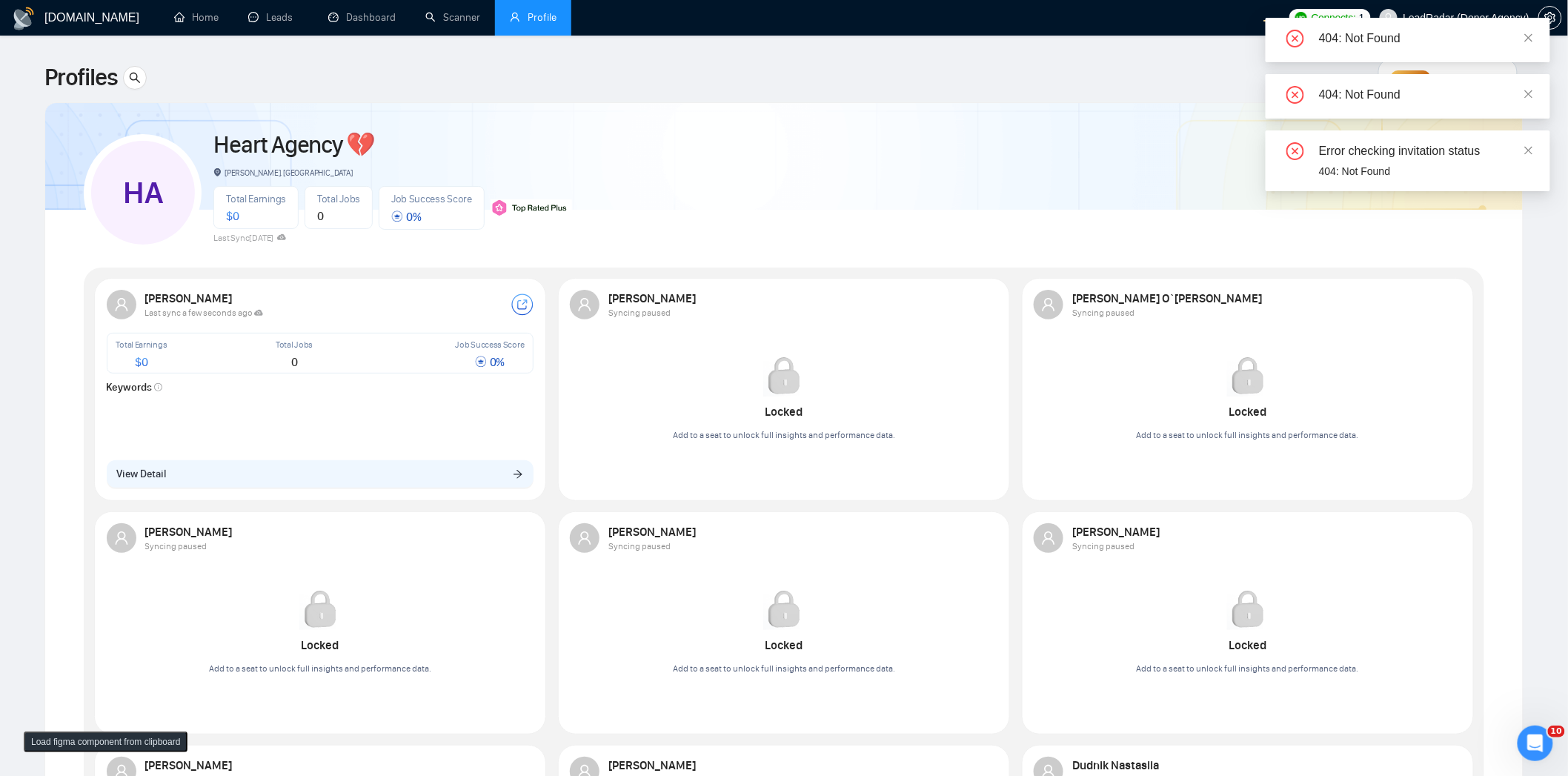
click at [1017, 141] on div "HA Heart Agency 💔 Boardman, United States Total Earnings $ 0 Total Jobs 0 Job S…" at bounding box center [783, 186] width 1400 height 131
